Goal: Communication & Community: Share content

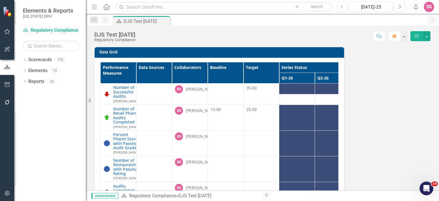
click at [61, 31] on link "Scorecard Regulatory Compliance" at bounding box center [51, 30] width 57 height 7
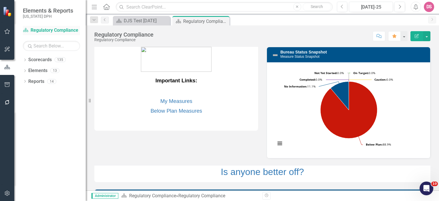
click at [58, 33] on link "Scorecard Regulatory Compliance" at bounding box center [51, 30] width 57 height 7
click at [107, 6] on icon "Home" at bounding box center [106, 7] width 7 height 6
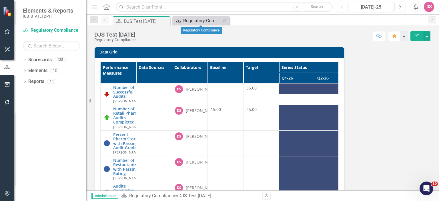
click at [205, 23] on div "Regulatory Compliance" at bounding box center [202, 20] width 38 height 7
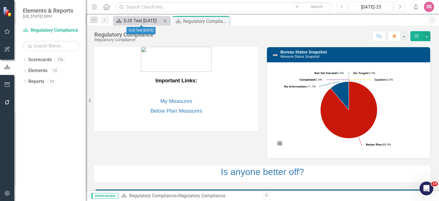
click at [132, 21] on div "DJS Test [DATE]" at bounding box center [143, 20] width 38 height 7
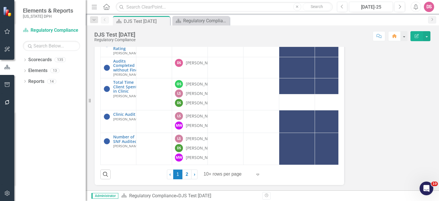
scroll to position [142, 0]
click at [186, 174] on link "2" at bounding box center [186, 175] width 9 height 10
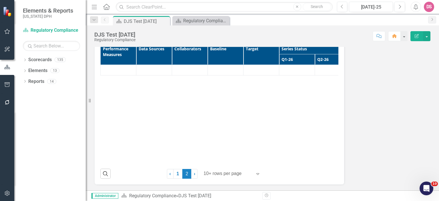
scroll to position [18, 0]
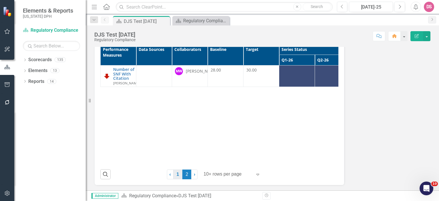
click at [175, 175] on link "1" at bounding box center [177, 175] width 9 height 10
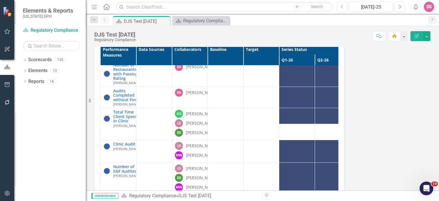
scroll to position [48, 0]
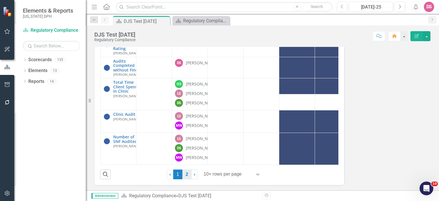
click at [185, 175] on link "2" at bounding box center [186, 175] width 9 height 10
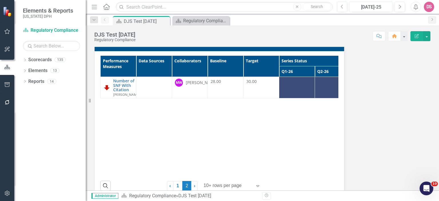
scroll to position [0, 0]
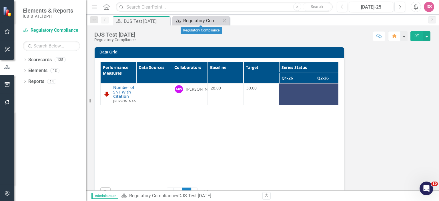
click at [203, 21] on div "Regulatory Compliance" at bounding box center [202, 20] width 38 height 7
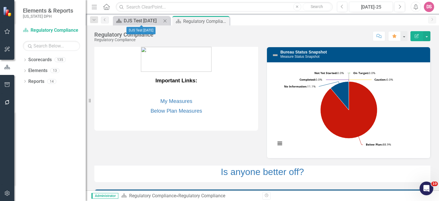
click at [126, 20] on div "DJS Test [DATE]" at bounding box center [143, 20] width 38 height 7
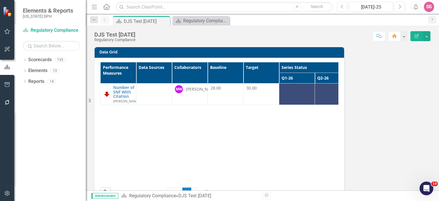
scroll to position [18, 0]
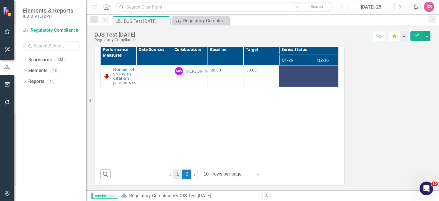
click at [176, 174] on link "1" at bounding box center [177, 175] width 9 height 10
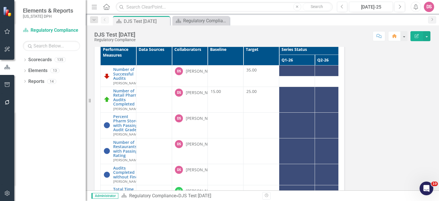
scroll to position [48, 0]
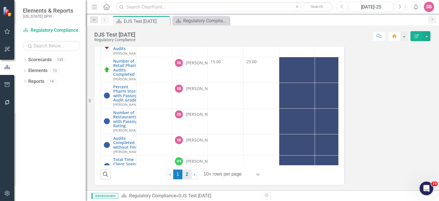
click at [186, 174] on link "2" at bounding box center [186, 175] width 9 height 10
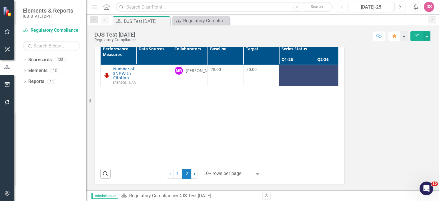
scroll to position [18, 0]
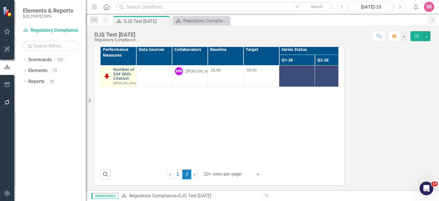
click at [121, 76] on link "Number of SNF With Citation" at bounding box center [126, 73] width 27 height 13
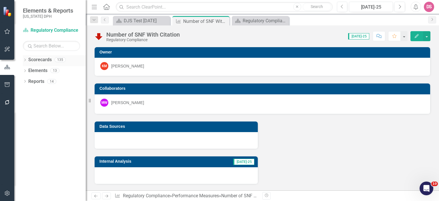
click at [38, 61] on link "Scorecards" at bounding box center [39, 60] width 23 height 7
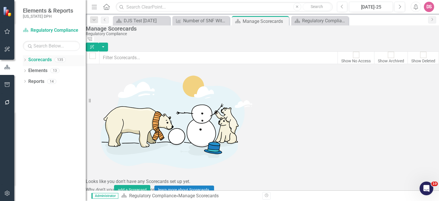
click at [40, 60] on link "Scorecards" at bounding box center [39, 60] width 23 height 7
click at [24, 60] on icon "Dropdown" at bounding box center [25, 60] width 4 height 3
click at [33, 71] on link "DPH" at bounding box center [54, 71] width 63 height 7
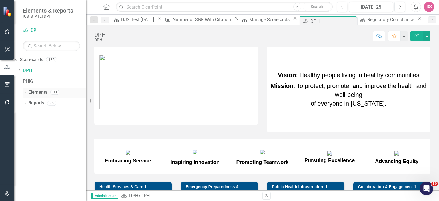
click at [35, 92] on link "Elements" at bounding box center [37, 92] width 19 height 7
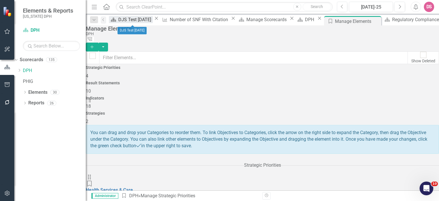
click at [136, 18] on div "DJS Test [DATE]" at bounding box center [135, 19] width 35 height 7
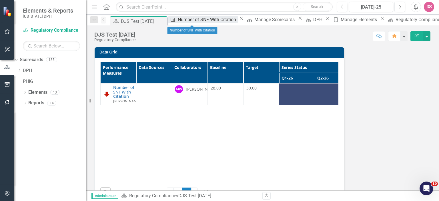
click at [195, 22] on div "Number of SNF With Citation" at bounding box center [208, 19] width 60 height 7
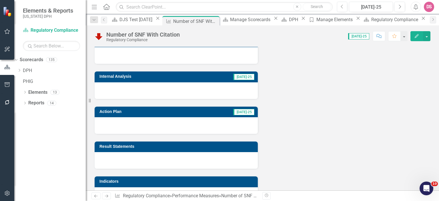
scroll to position [104, 0]
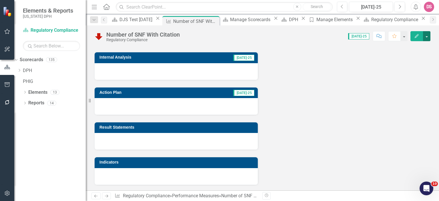
click at [428, 34] on button "button" at bounding box center [426, 36] width 7 height 10
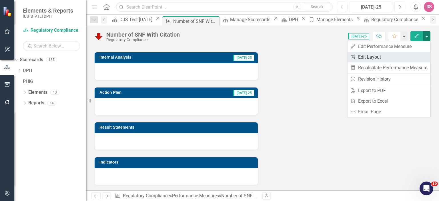
click at [372, 59] on link "Edit Report Edit Layout" at bounding box center [389, 57] width 83 height 11
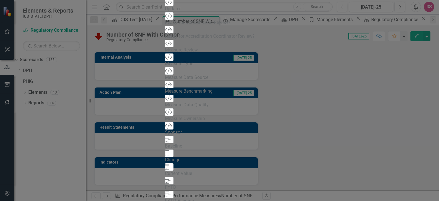
drag, startPoint x: 128, startPoint y: 85, endPoint x: 169, endPoint y: 0, distance: 94.4
click at [169, 0] on form "Performance Measure Performance Measure Layout Number of SNF With Citation Help…" at bounding box center [219, 100] width 109 height 991
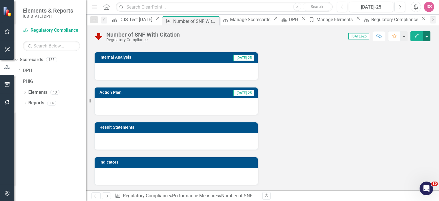
click at [426, 36] on button "button" at bounding box center [426, 36] width 7 height 10
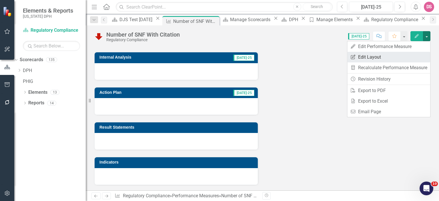
click at [376, 59] on link "Edit Report Edit Layout" at bounding box center [389, 57] width 83 height 11
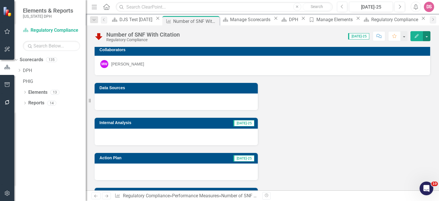
scroll to position [0, 0]
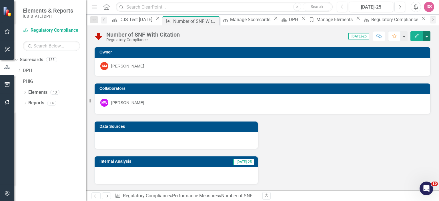
click at [429, 36] on button "button" at bounding box center [426, 36] width 7 height 10
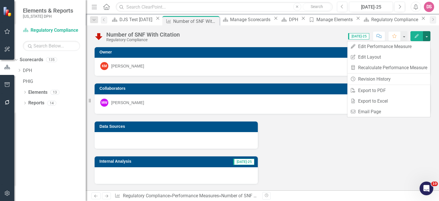
drag, startPoint x: 395, startPoint y: 56, endPoint x: 329, endPoint y: 37, distance: 68.7
click at [329, 37] on div "Score: N/A [DATE]-25 Completed Comment Favorite Edit" at bounding box center [307, 36] width 248 height 10
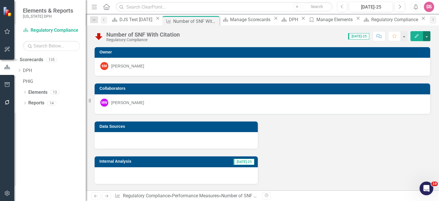
click at [426, 34] on button "button" at bounding box center [426, 36] width 7 height 10
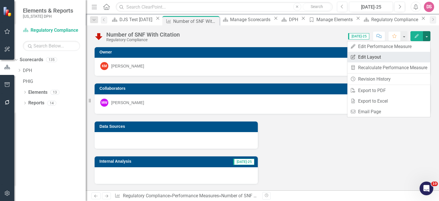
click at [376, 56] on link "Edit Report Edit Layout" at bounding box center [389, 57] width 83 height 11
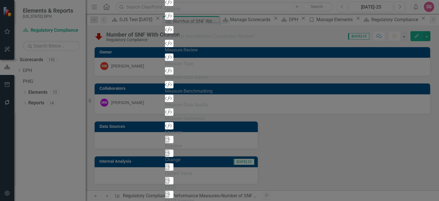
drag, startPoint x: 137, startPoint y: 71, endPoint x: 136, endPoint y: 100, distance: 28.9
drag, startPoint x: 136, startPoint y: 100, endPoint x: 135, endPoint y: 126, distance: 25.8
drag, startPoint x: 134, startPoint y: 72, endPoint x: 138, endPoint y: 95, distance: 23.1
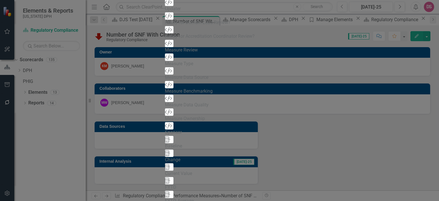
scroll to position [408, 0]
click at [167, 18] on icon "Add" at bounding box center [169, 15] width 4 height 3
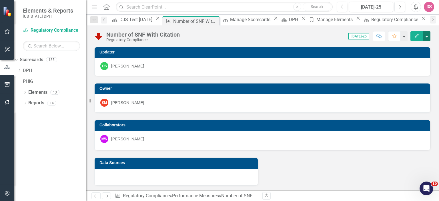
click at [429, 36] on button "button" at bounding box center [426, 36] width 7 height 10
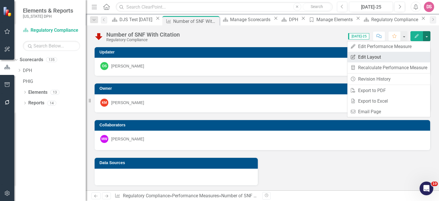
click at [383, 57] on link "Edit Report Edit Layout" at bounding box center [389, 57] width 83 height 11
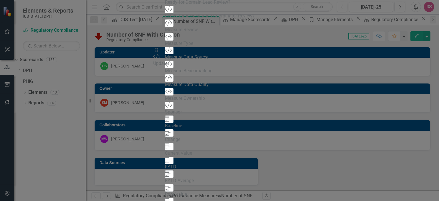
drag, startPoint x: 161, startPoint y: 40, endPoint x: 165, endPoint y: 56, distance: 16.7
drag, startPoint x: 419, startPoint y: 192, endPoint x: 424, endPoint y: 195, distance: 5.5
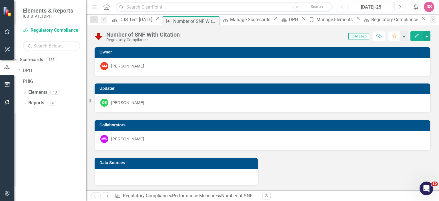
drag, startPoint x: 437, startPoint y: 54, endPoint x: 300, endPoint y: 166, distance: 177.0
drag, startPoint x: 428, startPoint y: 37, endPoint x: 398, endPoint y: 29, distance: 30.8
click at [398, 29] on div "Number of SNF With Citation Regulatory Compliance Score: N/A [DATE]-25 Complete…" at bounding box center [263, 33] width 354 height 17
click at [427, 35] on button "button" at bounding box center [426, 36] width 7 height 10
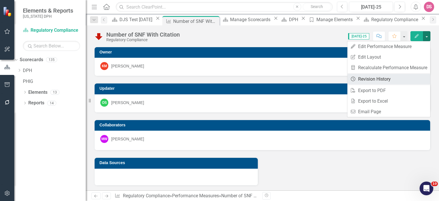
click at [405, 75] on link "Revision History Revision History" at bounding box center [389, 79] width 83 height 11
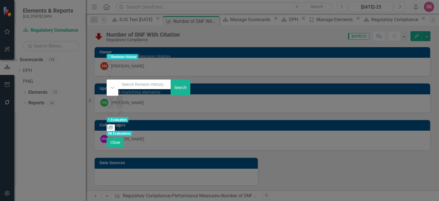
click at [235, 110] on div "Measure 2014675 (Number of SNF With Citation) layout edited by [PERSON_NAME] [D…" at bounding box center [219, 113] width 225 height 7
click at [124, 148] on button "Close" at bounding box center [115, 143] width 17 height 10
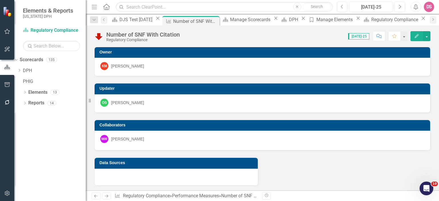
drag, startPoint x: 426, startPoint y: 37, endPoint x: 403, endPoint y: 23, distance: 27.4
click at [403, 23] on div "Scorecard DJS Test [DATE] Close Performance Measure Number of SNF With Citation…" at bounding box center [268, 20] width 317 height 9
click at [426, 36] on button "button" at bounding box center [426, 36] width 7 height 10
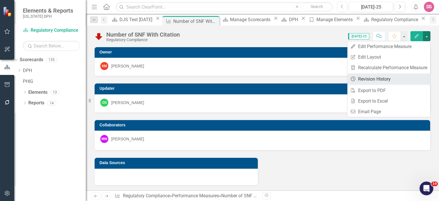
click at [385, 78] on link "Revision History Revision History" at bounding box center [389, 79] width 83 height 11
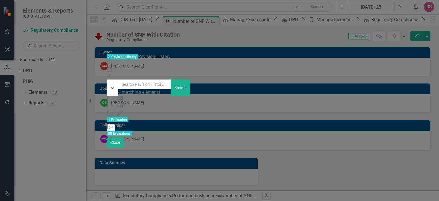
click at [112, 74] on icon "Close" at bounding box center [110, 76] width 6 height 5
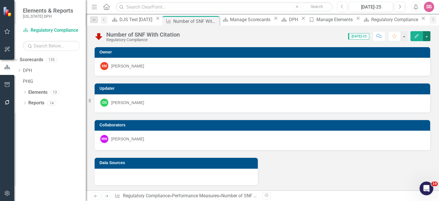
click at [427, 36] on button "button" at bounding box center [426, 36] width 7 height 10
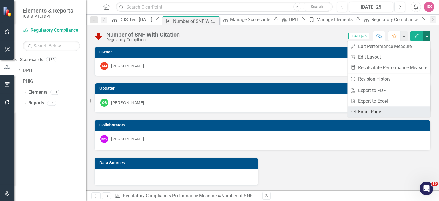
click at [378, 110] on link "Email Email Page" at bounding box center [389, 111] width 83 height 11
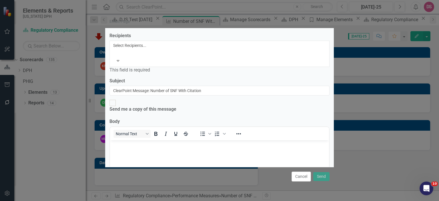
scroll to position [0, 0]
click at [115, 49] on div at bounding box center [114, 52] width 1 height 7
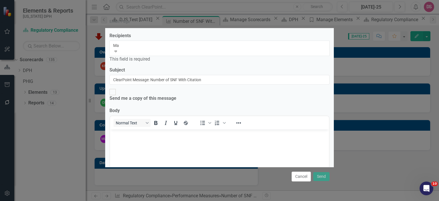
type input "May"
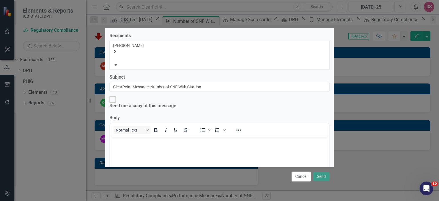
click at [117, 49] on icon "Remove Danielle Maynard" at bounding box center [115, 51] width 4 height 4
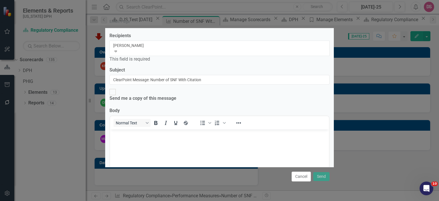
type input "[PERSON_NAME]"
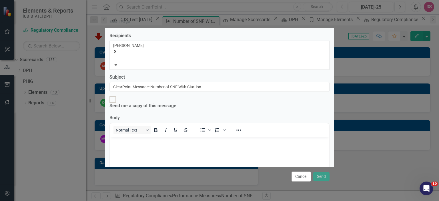
click at [113, 96] on div at bounding box center [113, 99] width 6 height 6
click at [113, 95] on input "Send me a copy of this message" at bounding box center [112, 99] width 9 height 9
checkbox input "true"
click at [130, 151] on body "Rich Text Area. Press ALT-0 for help." at bounding box center [219, 180] width 219 height 86
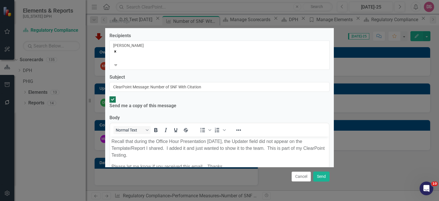
click at [144, 49] on div "[PERSON_NAME]" at bounding box center [219, 52] width 213 height 19
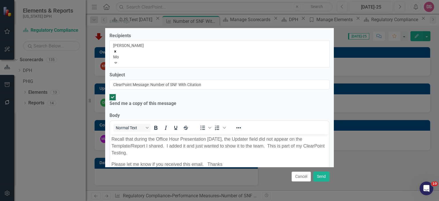
type input "Mor"
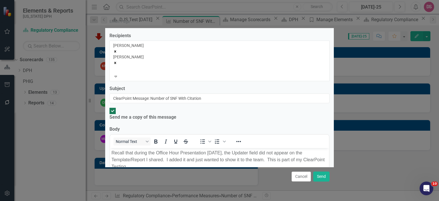
click at [196, 48] on div "Morgon [PERSON_NAME]" at bounding box center [219, 58] width 213 height 31
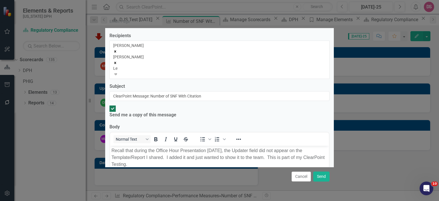
type input "Les"
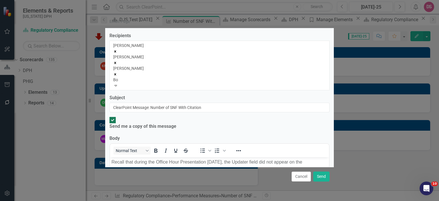
type input "B"
type input "Dou"
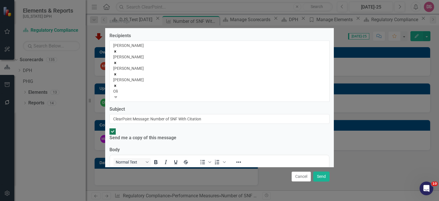
type input "Oliv"
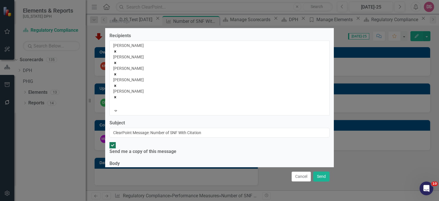
click at [155, 187] on p "Recall that during the Office Hour Presentation [DATE], the Updater field did n…" at bounding box center [220, 194] width 216 height 21
click at [187, 188] on p "Recall that this morning during the CLearPoint Office Hour Presentation [DATE],…" at bounding box center [220, 194] width 216 height 21
click at [269, 187] on p "Recall that this morning during the ClearPoint Office Hour Presentation [DATE],…" at bounding box center [220, 194] width 216 height 21
click at [282, 193] on p "Recall that this morning during the ClearPoint Office Hour Presentation, the Up…" at bounding box center [220, 194] width 216 height 21
click at [320, 178] on button "Send" at bounding box center [321, 177] width 16 height 10
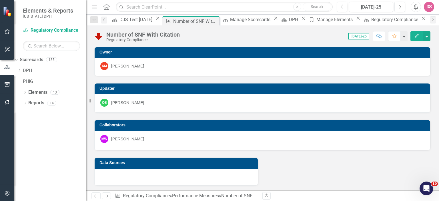
drag, startPoint x: 116, startPoint y: 1, endPoint x: 34, endPoint y: -29, distance: 86.4
click at [34, 0] on html "Elements & Reports [US_STATE] DPH Scorecard Regulatory Compliance Search Dropdo…" at bounding box center [219, 100] width 439 height 201
